Goal: Transaction & Acquisition: Book appointment/travel/reservation

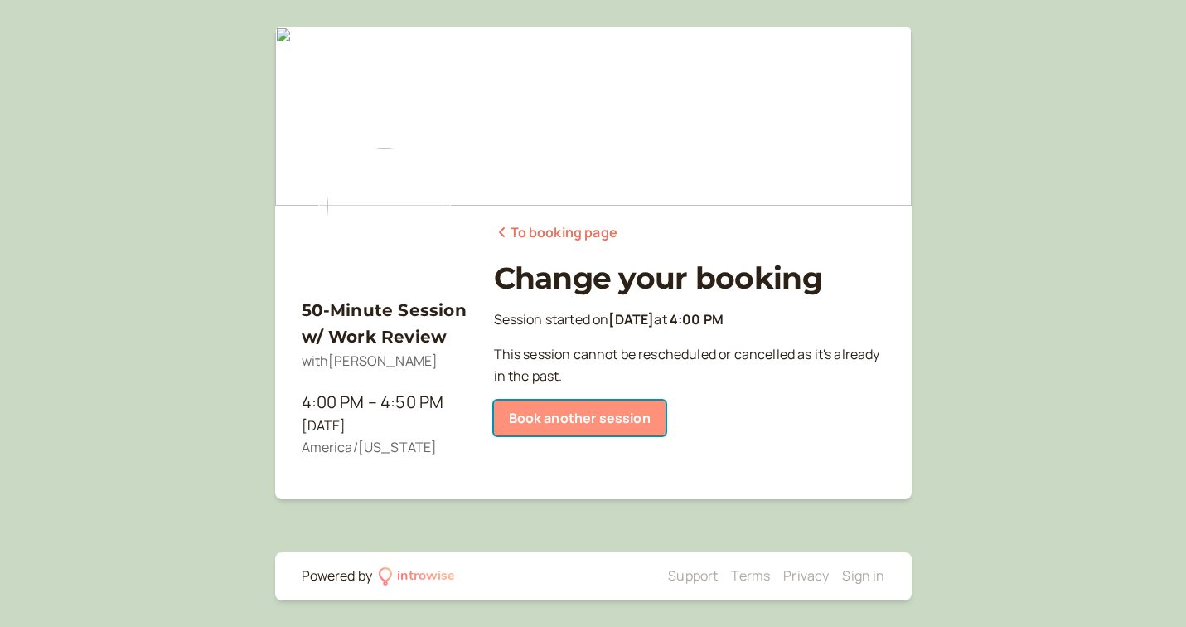
click at [551, 419] on link "Book another session" at bounding box center [580, 417] width 172 height 35
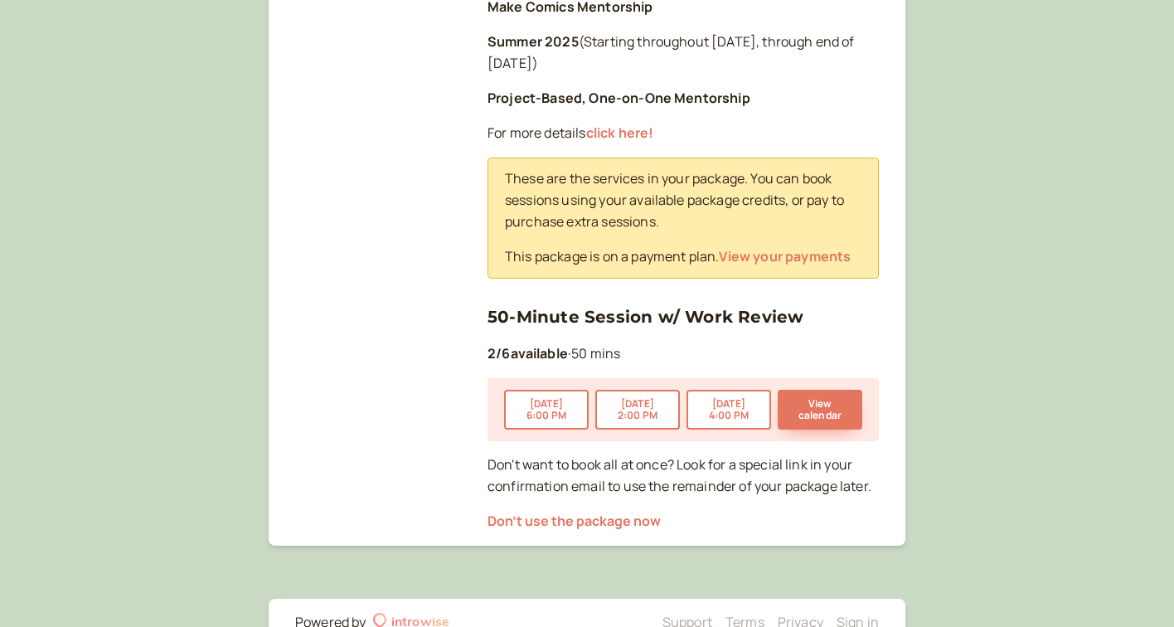
scroll to position [427, 0]
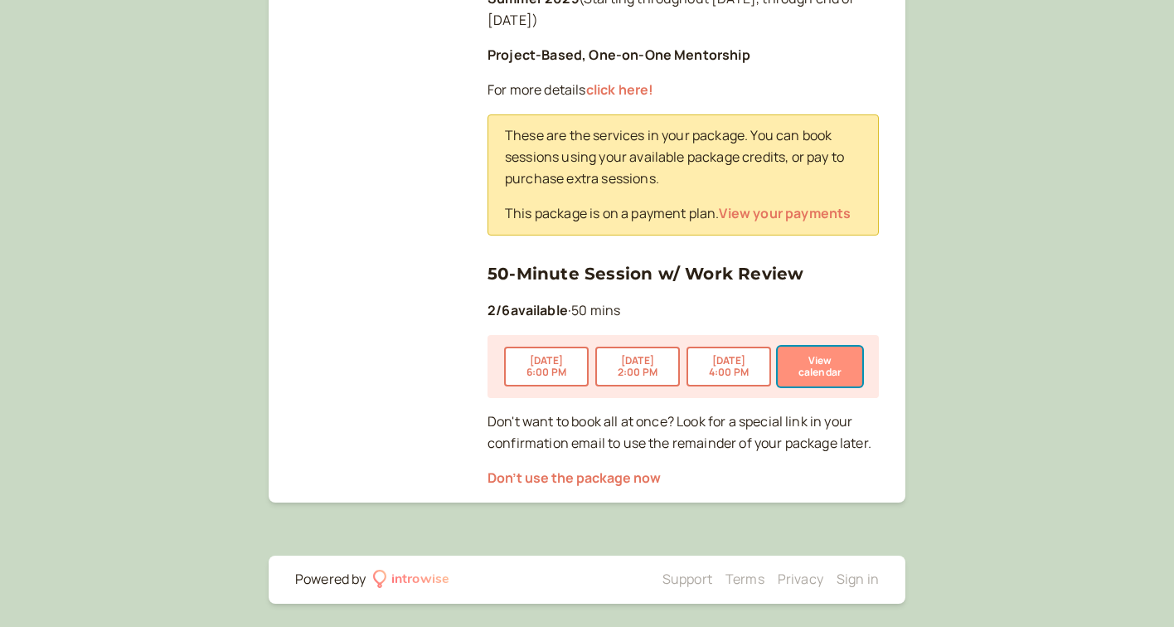
click at [820, 376] on button "View calendar" at bounding box center [820, 367] width 85 height 40
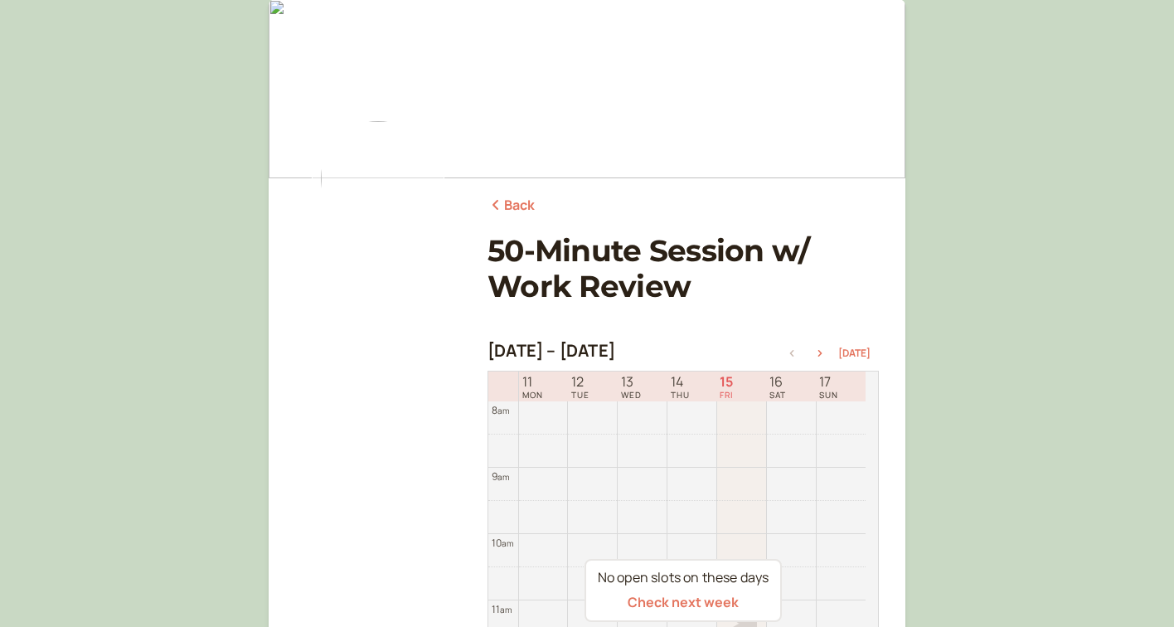
scroll to position [125, 0]
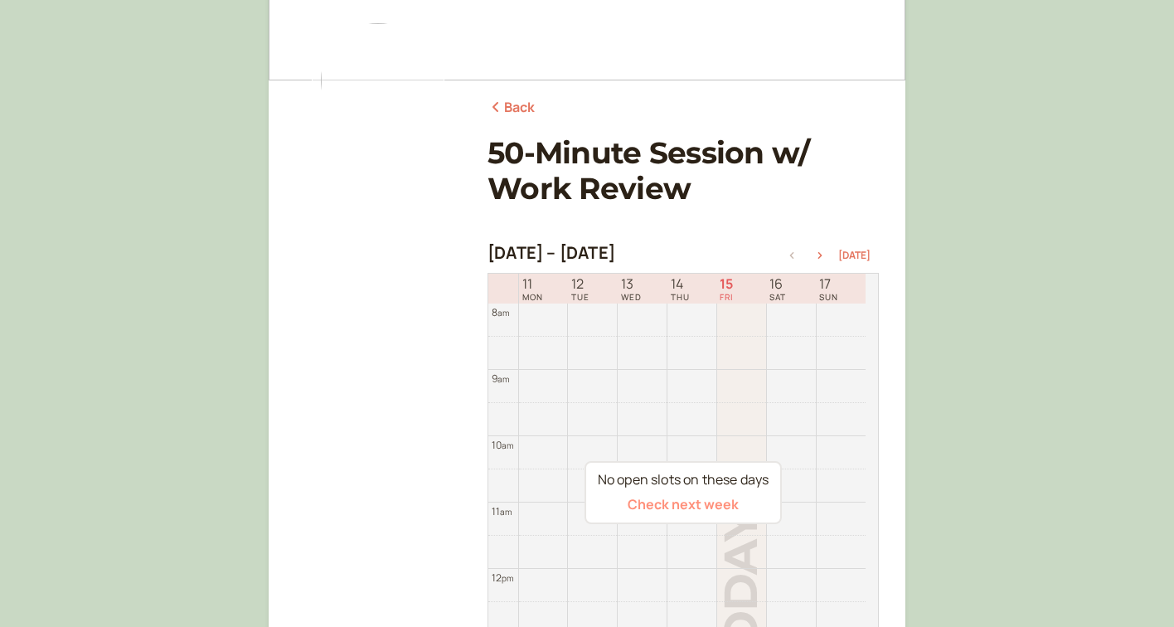
click at [699, 497] on button "Check next week" at bounding box center [683, 504] width 111 height 15
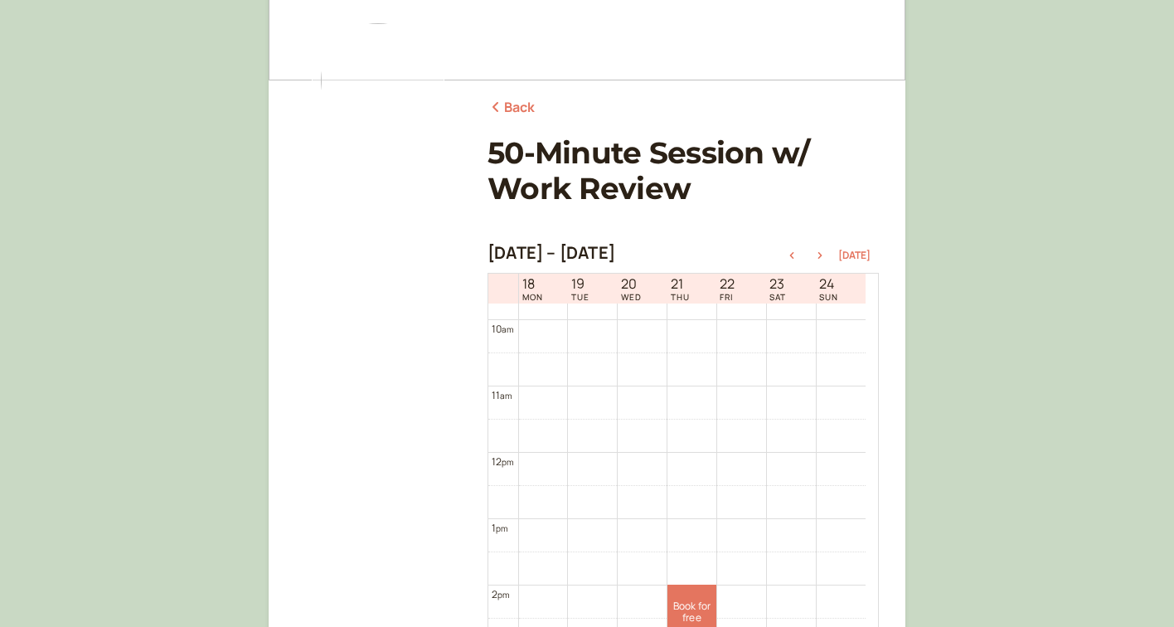
scroll to position [989, 0]
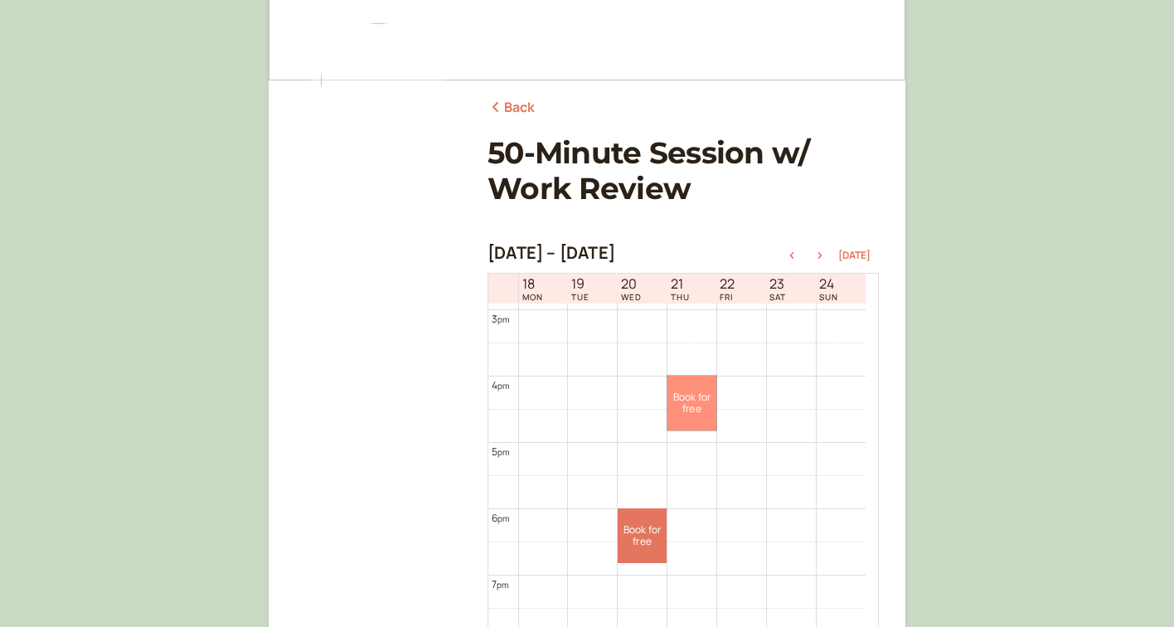
click at [696, 396] on link "Book for free free" at bounding box center [691, 403] width 49 height 55
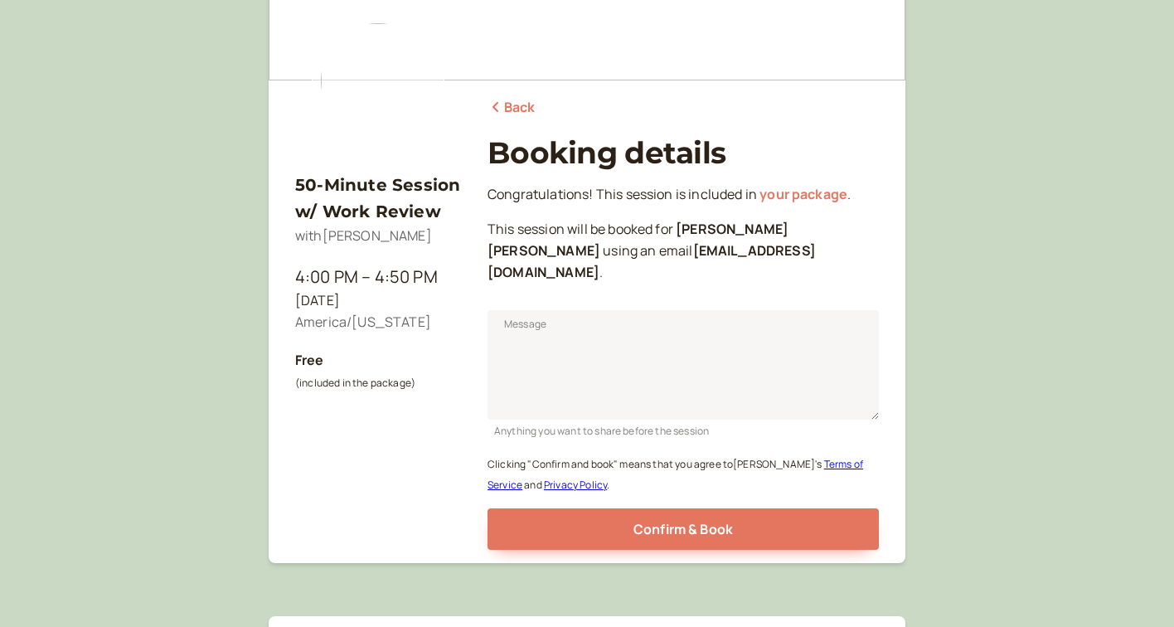
scroll to position [167, 0]
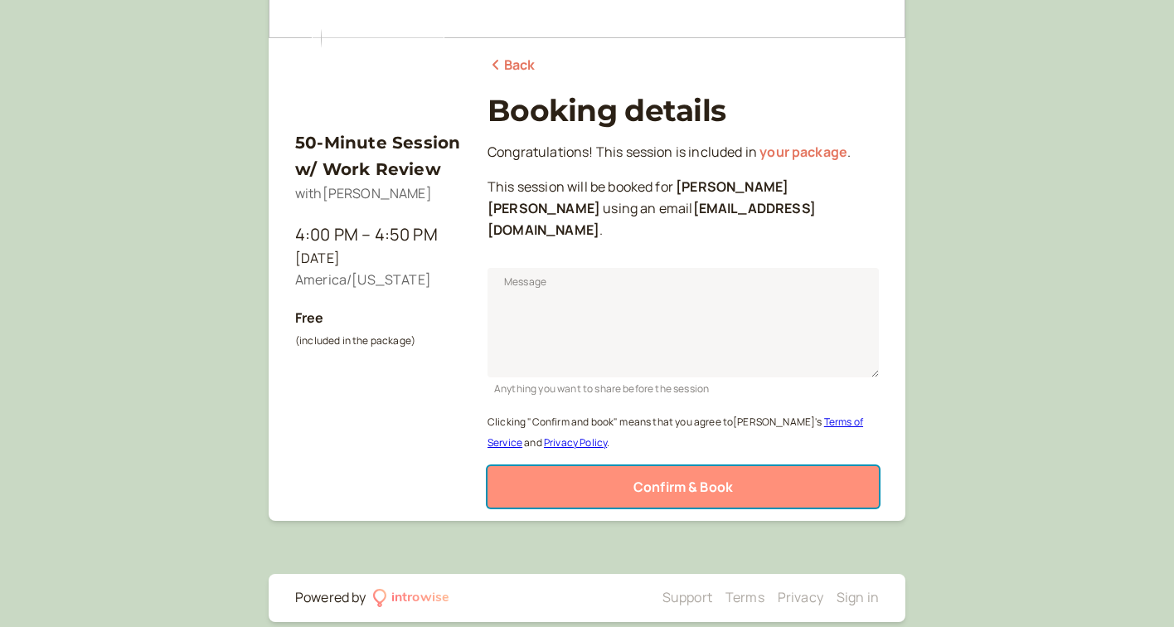
click at [670, 478] on span "Confirm & Book" at bounding box center [682, 487] width 99 height 18
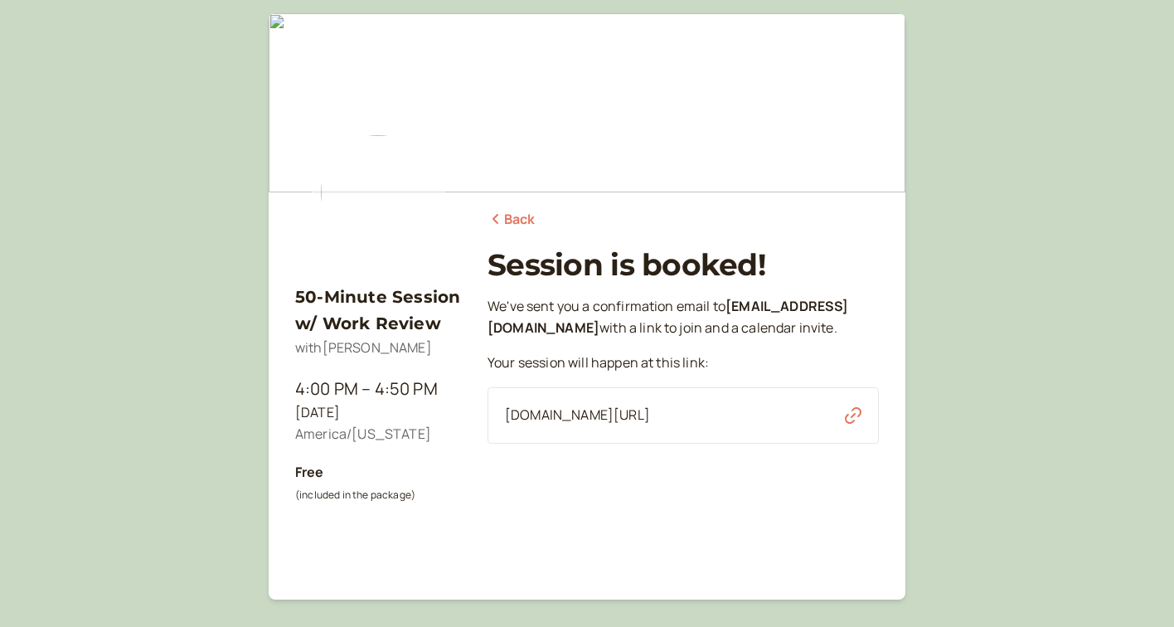
scroll to position [0, 0]
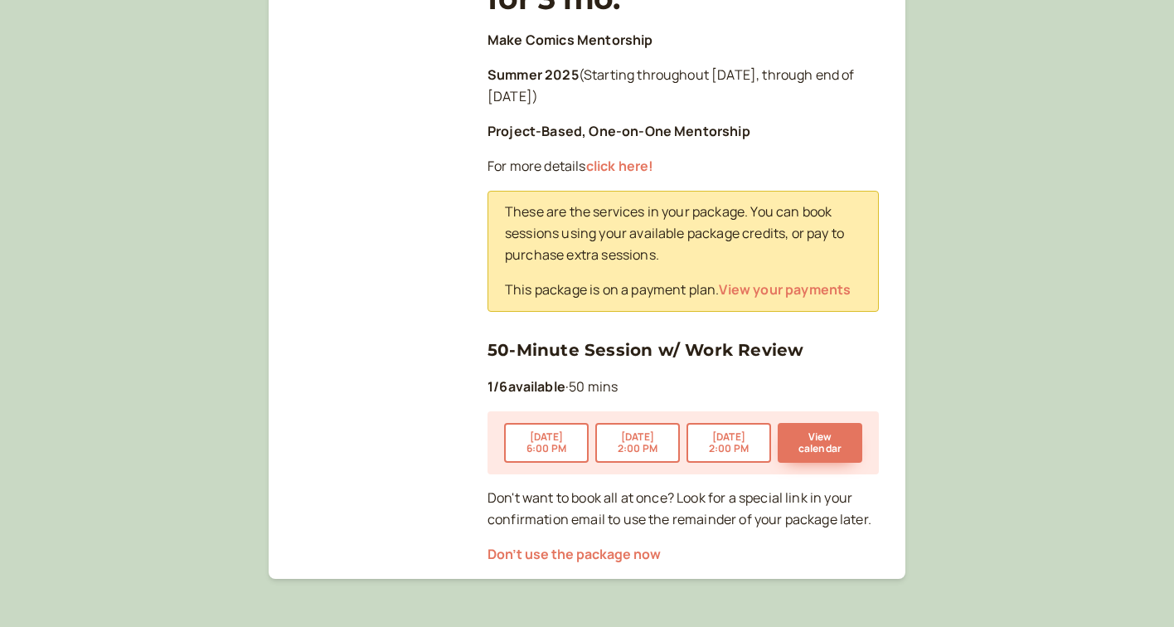
scroll to position [396, 0]
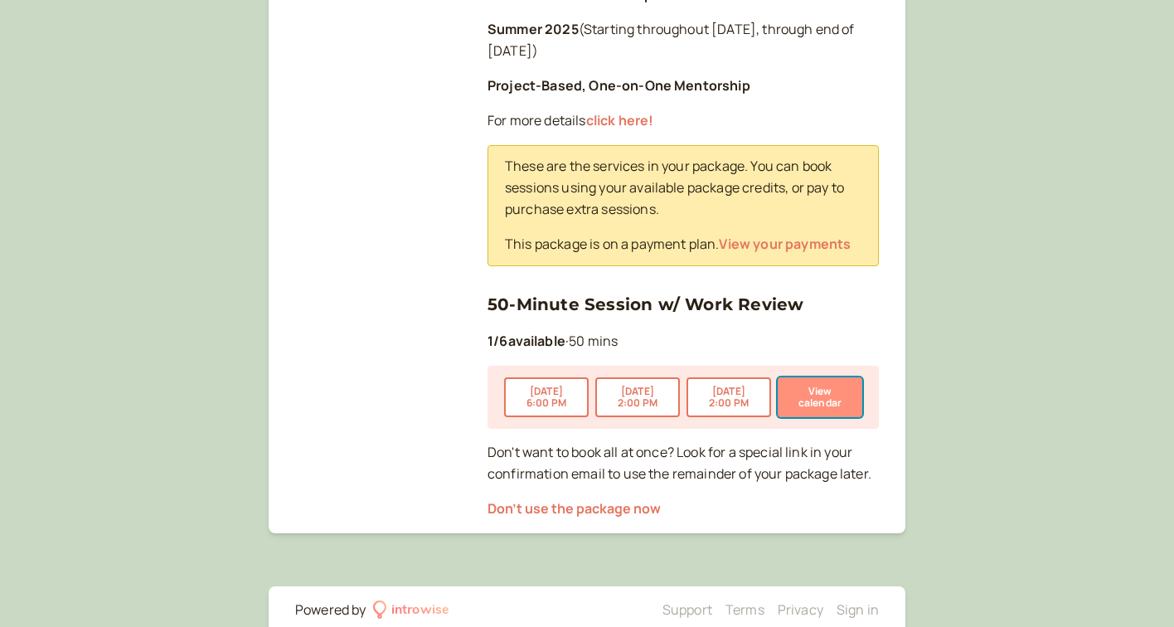
click at [836, 386] on button "View calendar" at bounding box center [820, 397] width 85 height 40
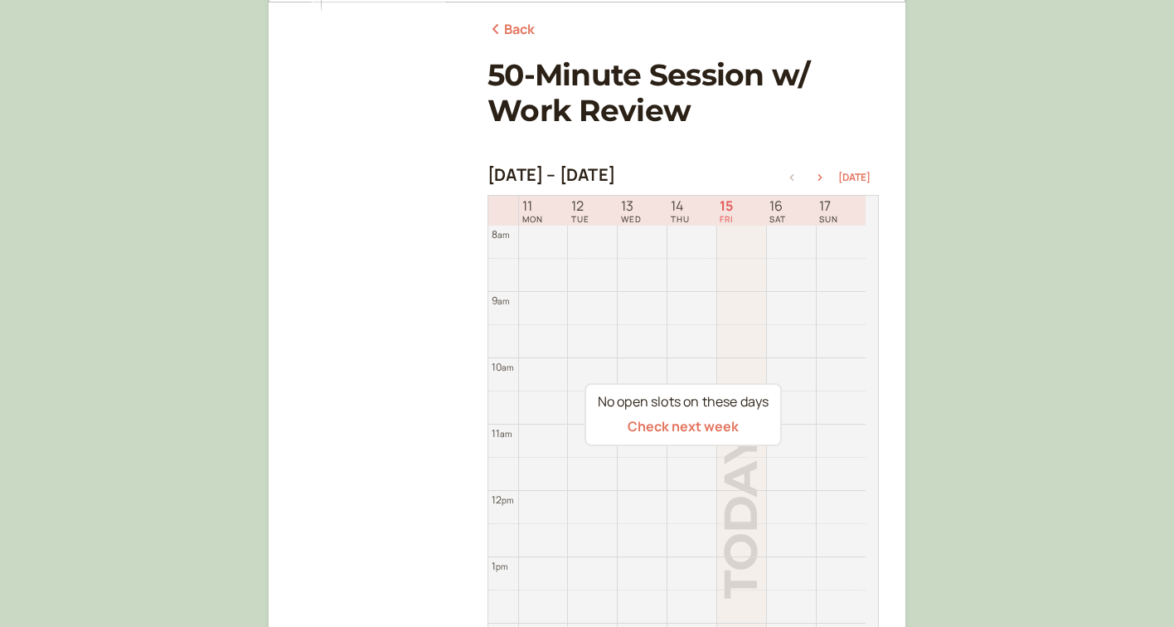
scroll to position [222, 0]
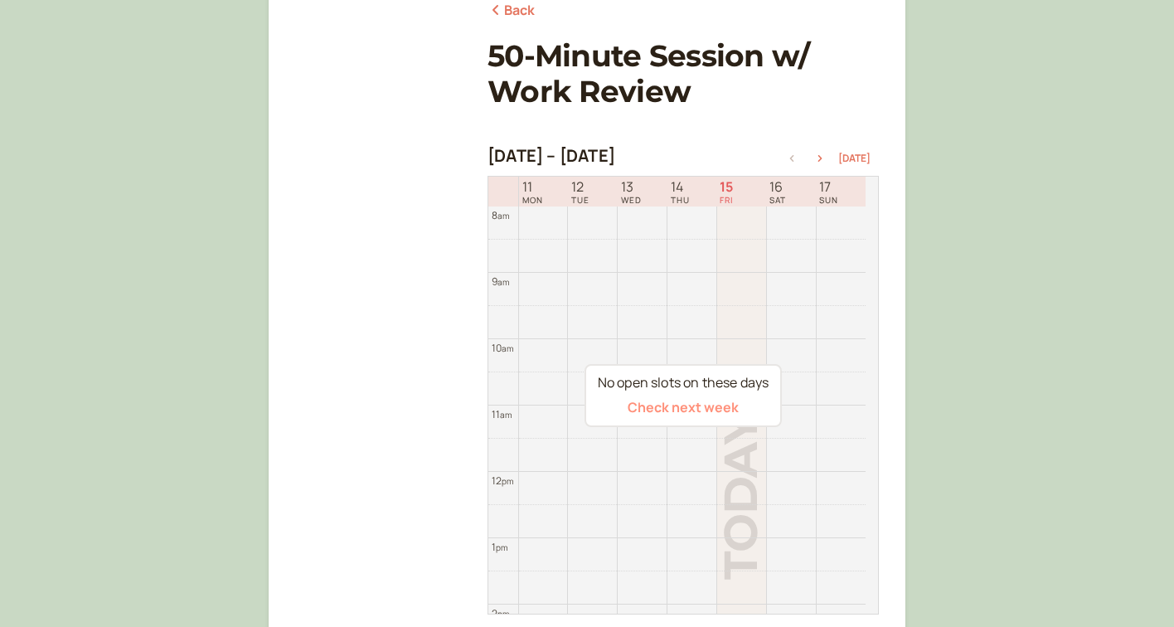
click at [715, 408] on button "Check next week" at bounding box center [683, 407] width 111 height 15
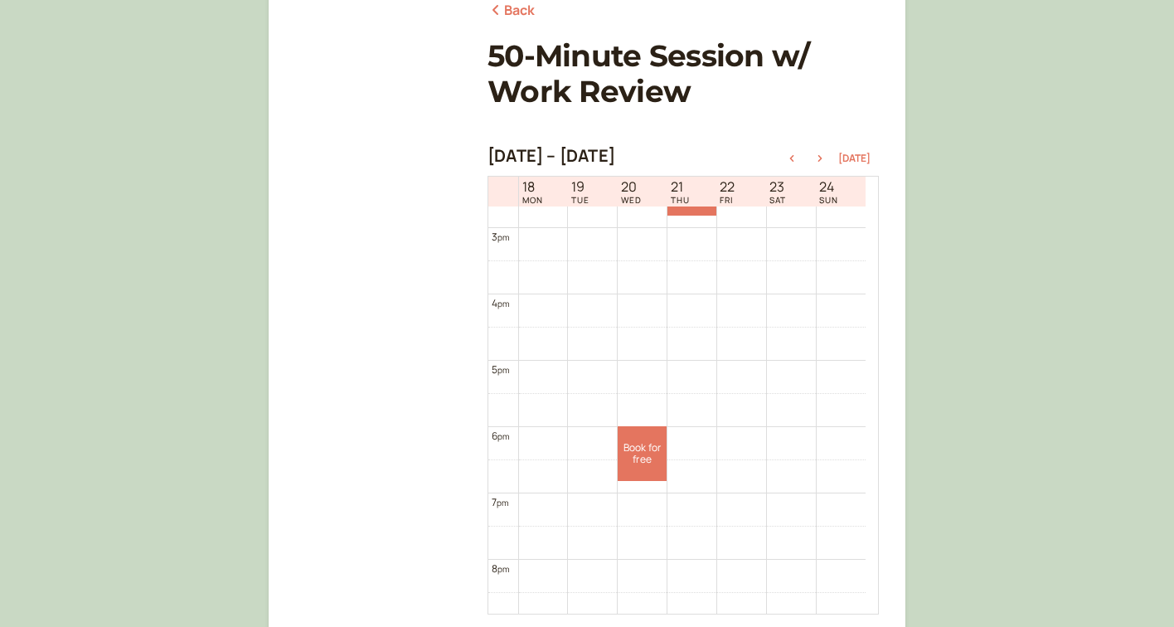
scroll to position [1026, 0]
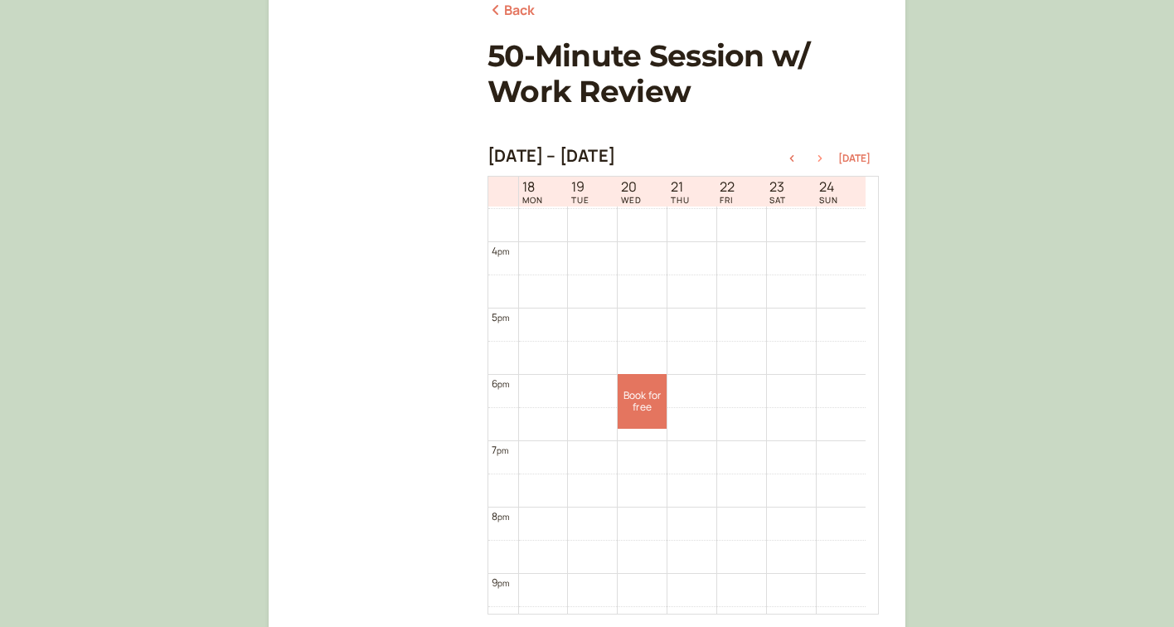
click at [827, 163] on button "button" at bounding box center [820, 159] width 20 height 12
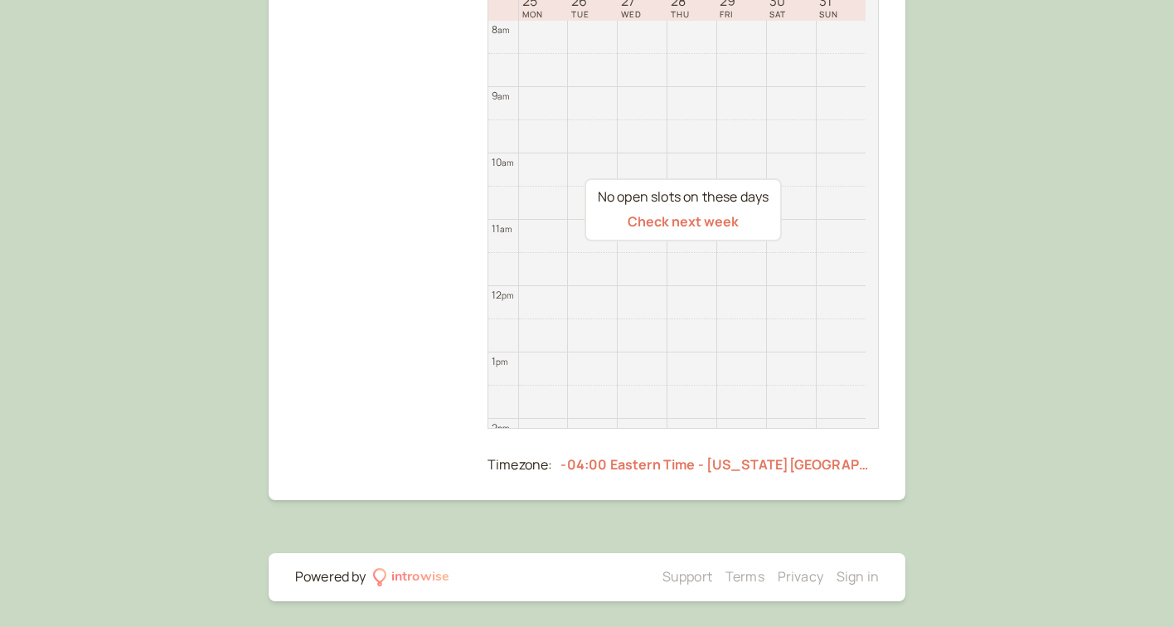
scroll to position [409, 0]
click at [727, 225] on button "Check next week" at bounding box center [683, 220] width 111 height 15
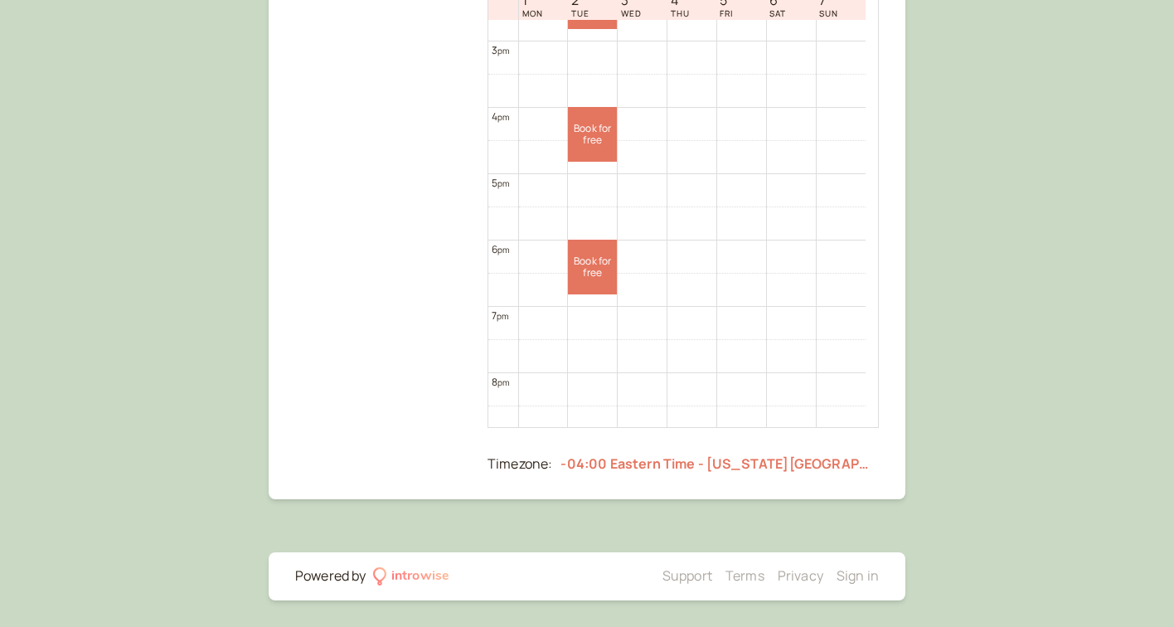
scroll to position [989, 0]
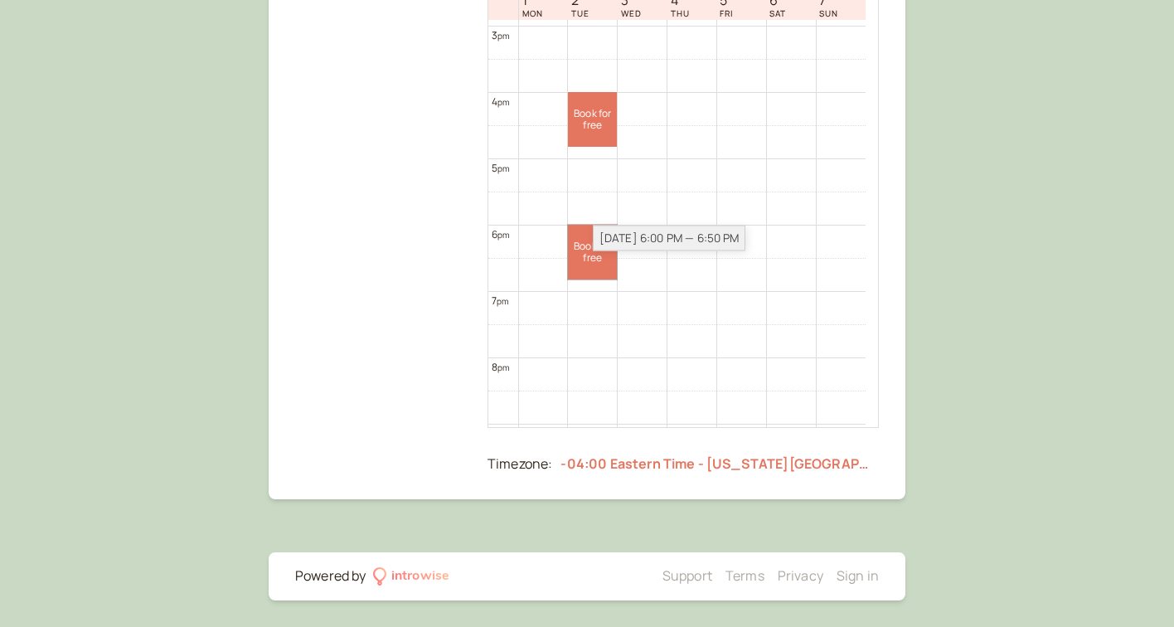
click at [607, 256] on link "Book for free free" at bounding box center [592, 252] width 49 height 55
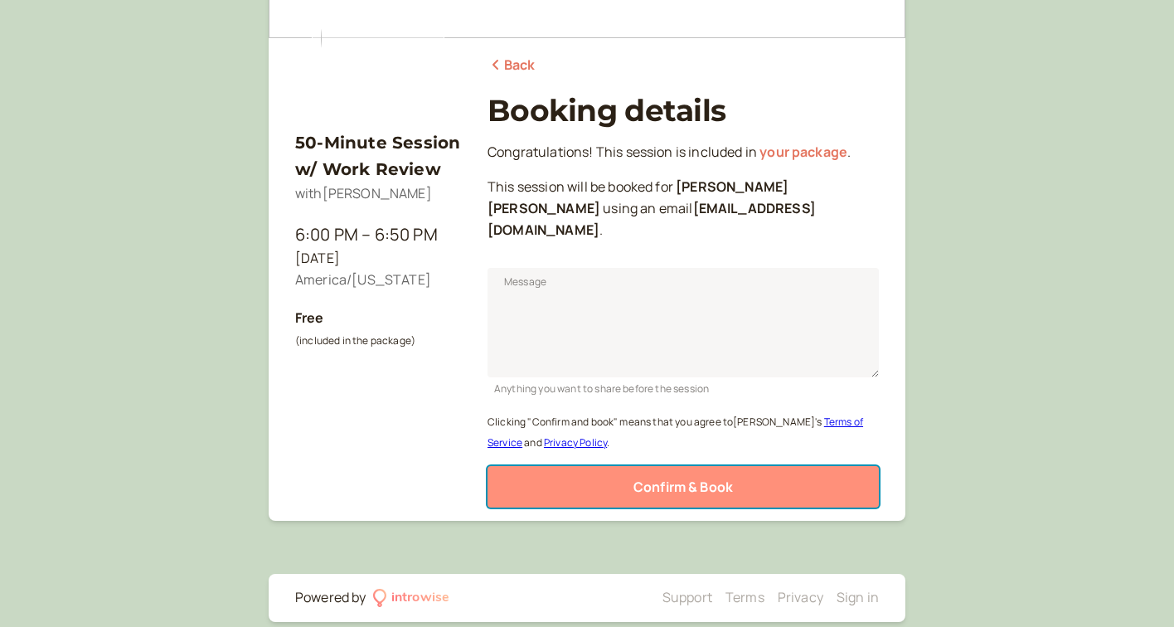
click at [667, 478] on span "Confirm & Book" at bounding box center [682, 487] width 99 height 18
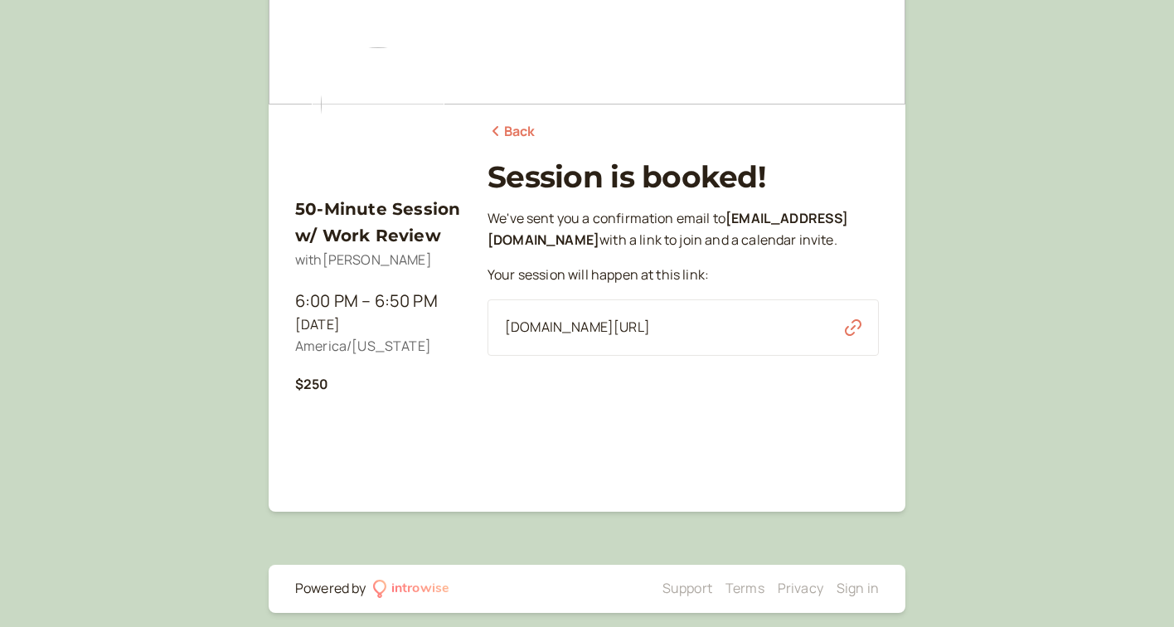
scroll to position [0, 0]
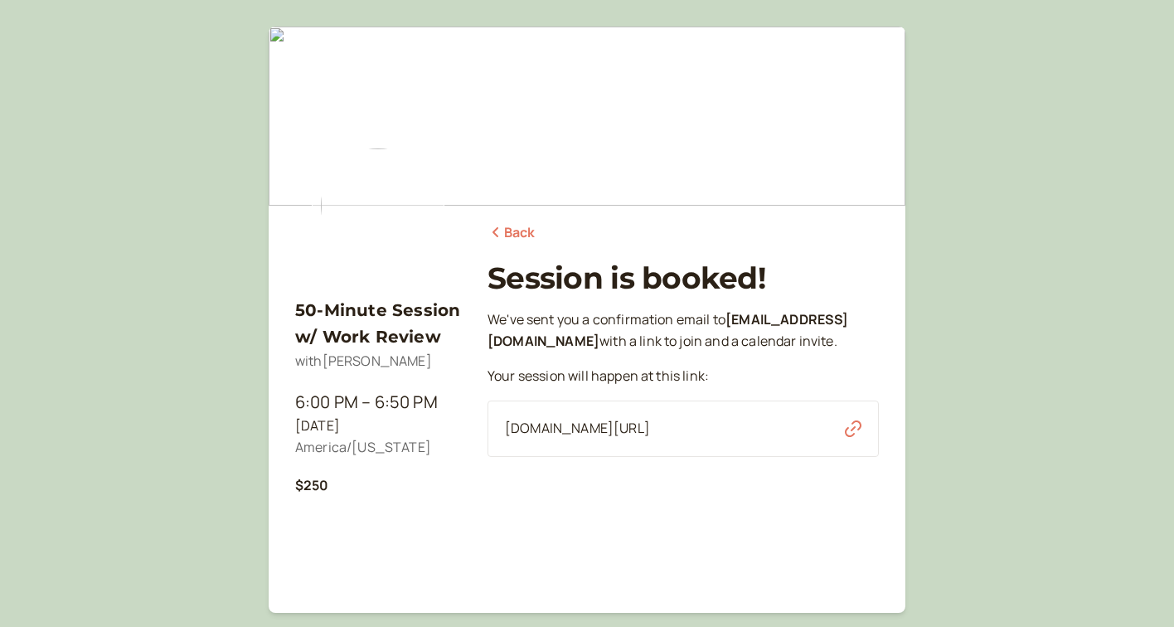
click at [977, 207] on div "50-Minute Session w/ Work Review with Sophie Yanow 6:00 PM – 6:50 PM Tue, Sep 2…" at bounding box center [587, 370] width 1174 height 740
